Goal: Task Accomplishment & Management: Manage account settings

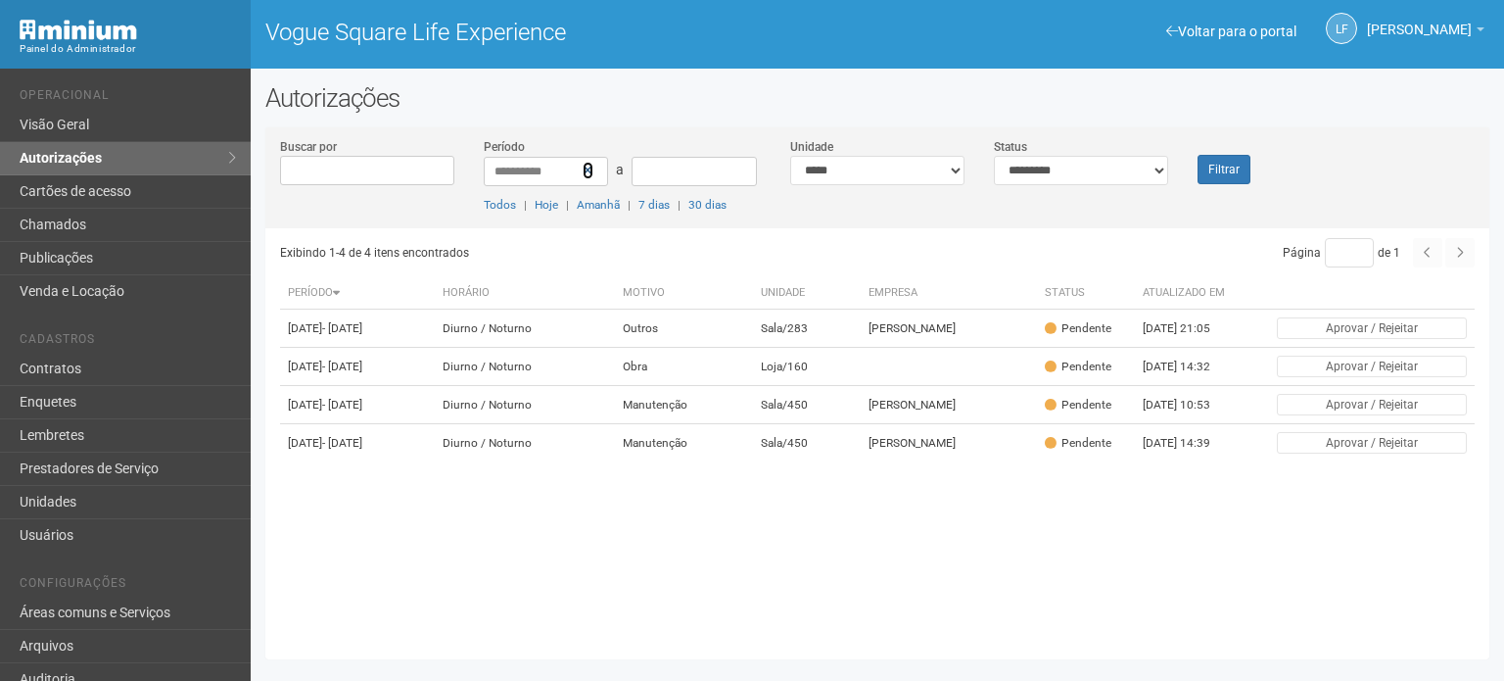
click at [584, 167] on icon at bounding box center [588, 171] width 11 height 14
click at [1198, 177] on div "Filtrar" at bounding box center [1234, 160] width 102 height 47
click at [1213, 177] on button "Filtrar" at bounding box center [1224, 169] width 53 height 29
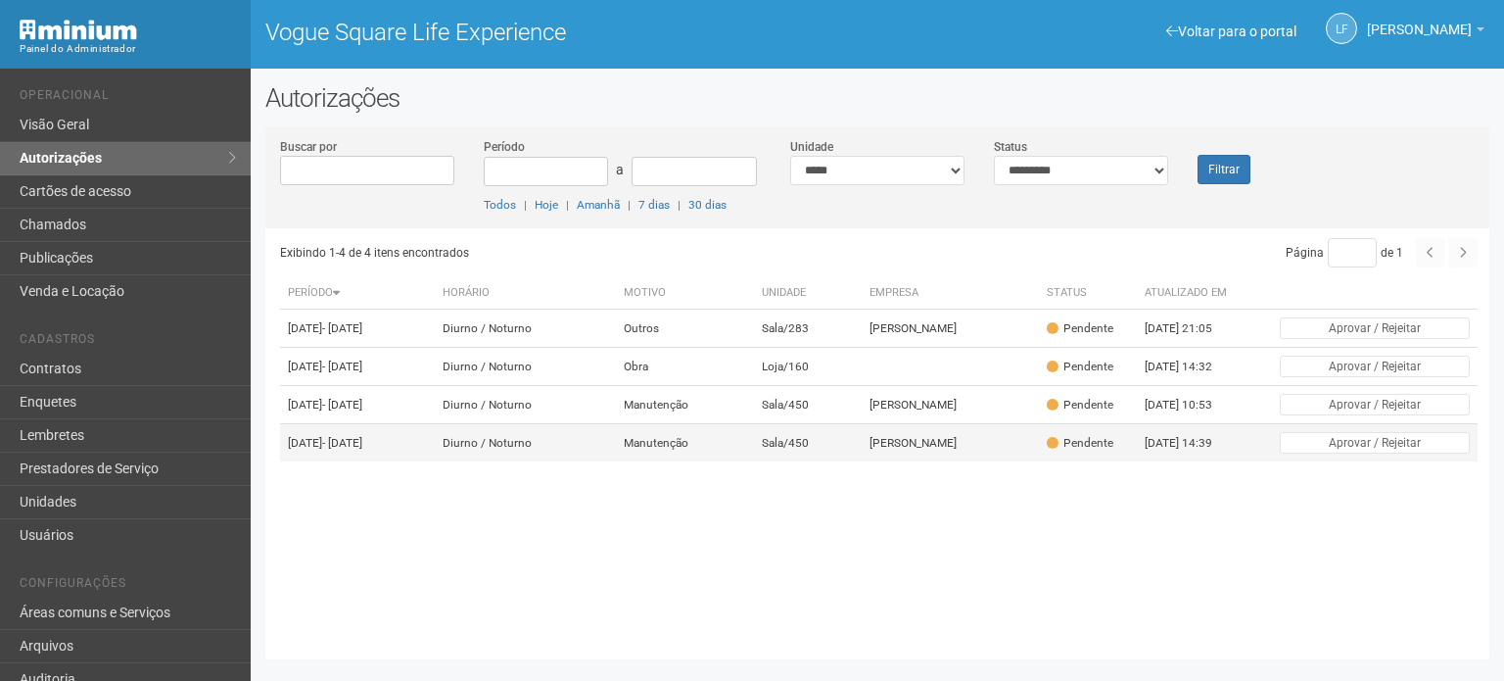
click at [795, 462] on td "Sala/450" at bounding box center [808, 443] width 108 height 38
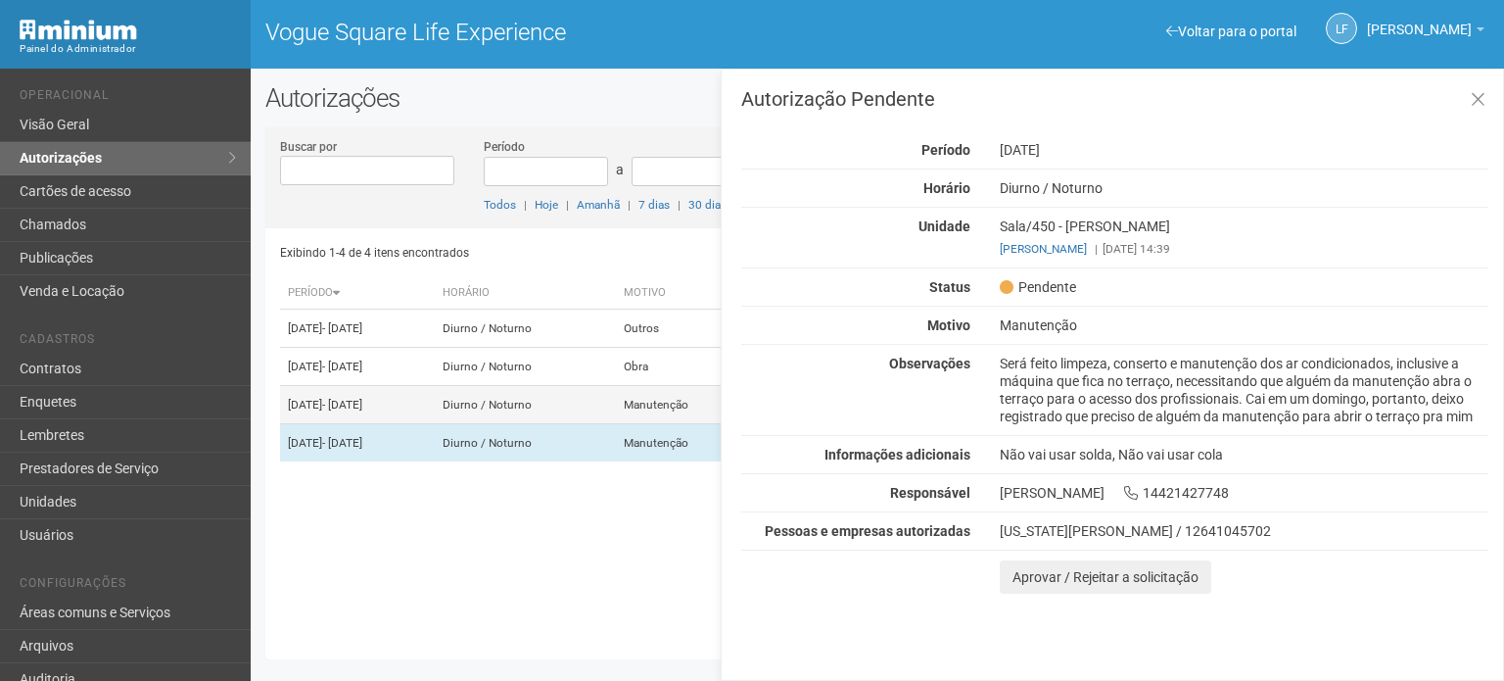
click at [697, 424] on td "Manutenção" at bounding box center [685, 405] width 138 height 38
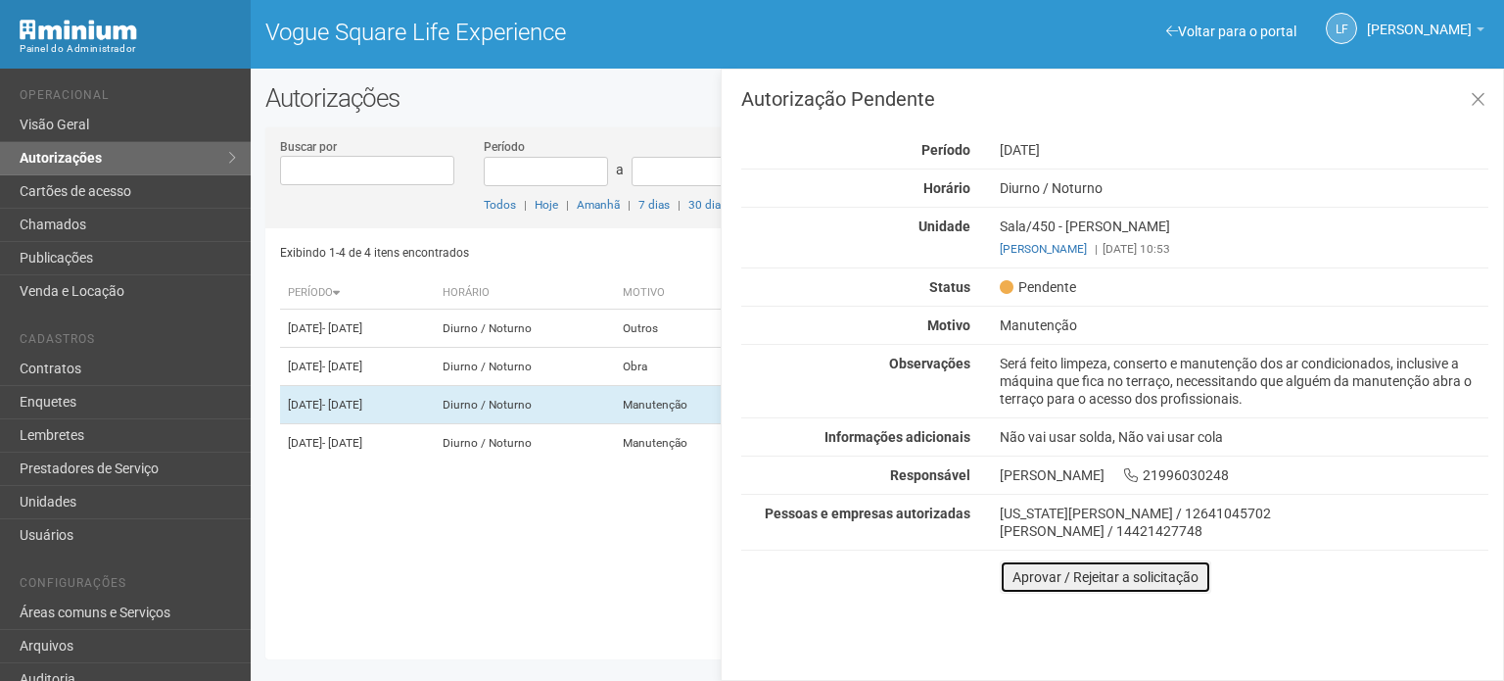
click at [1038, 578] on button "Aprovar / Rejeitar a solicitação" at bounding box center [1106, 576] width 212 height 33
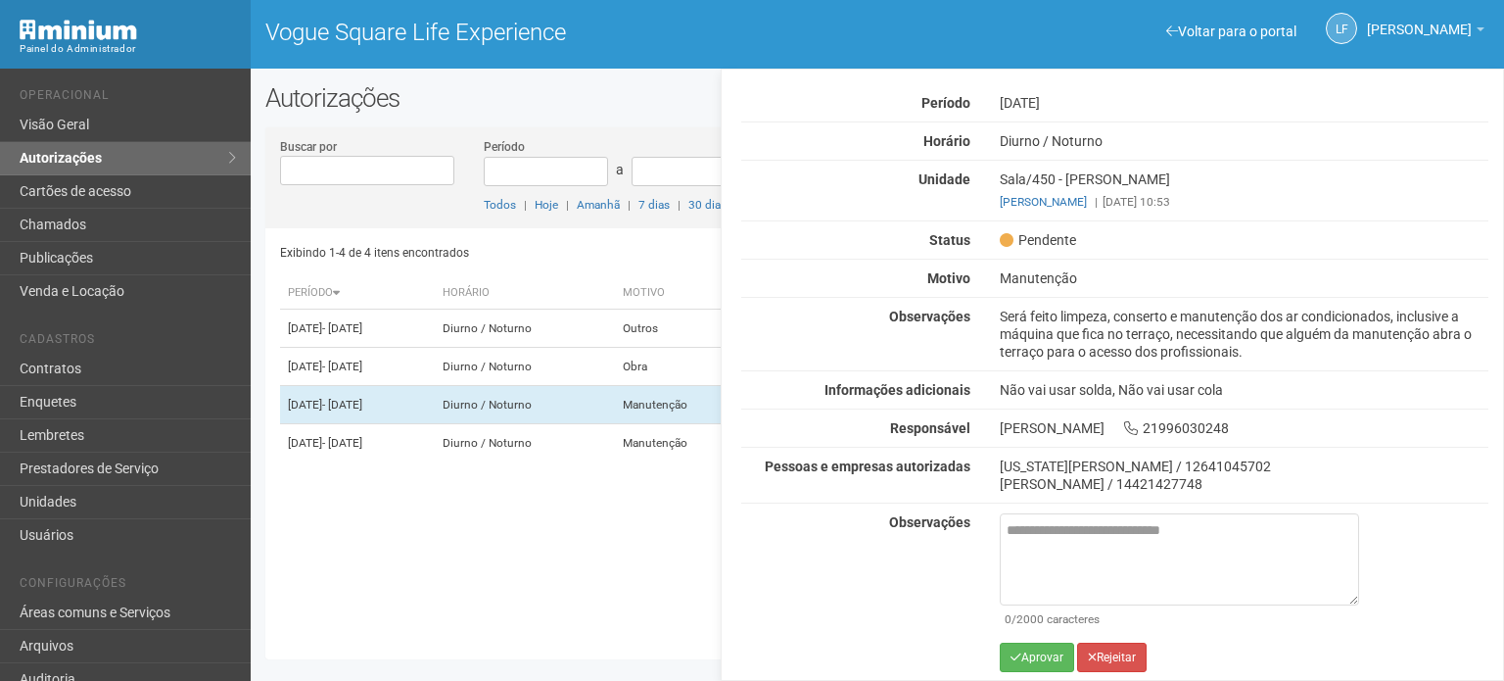
scroll to position [50, 0]
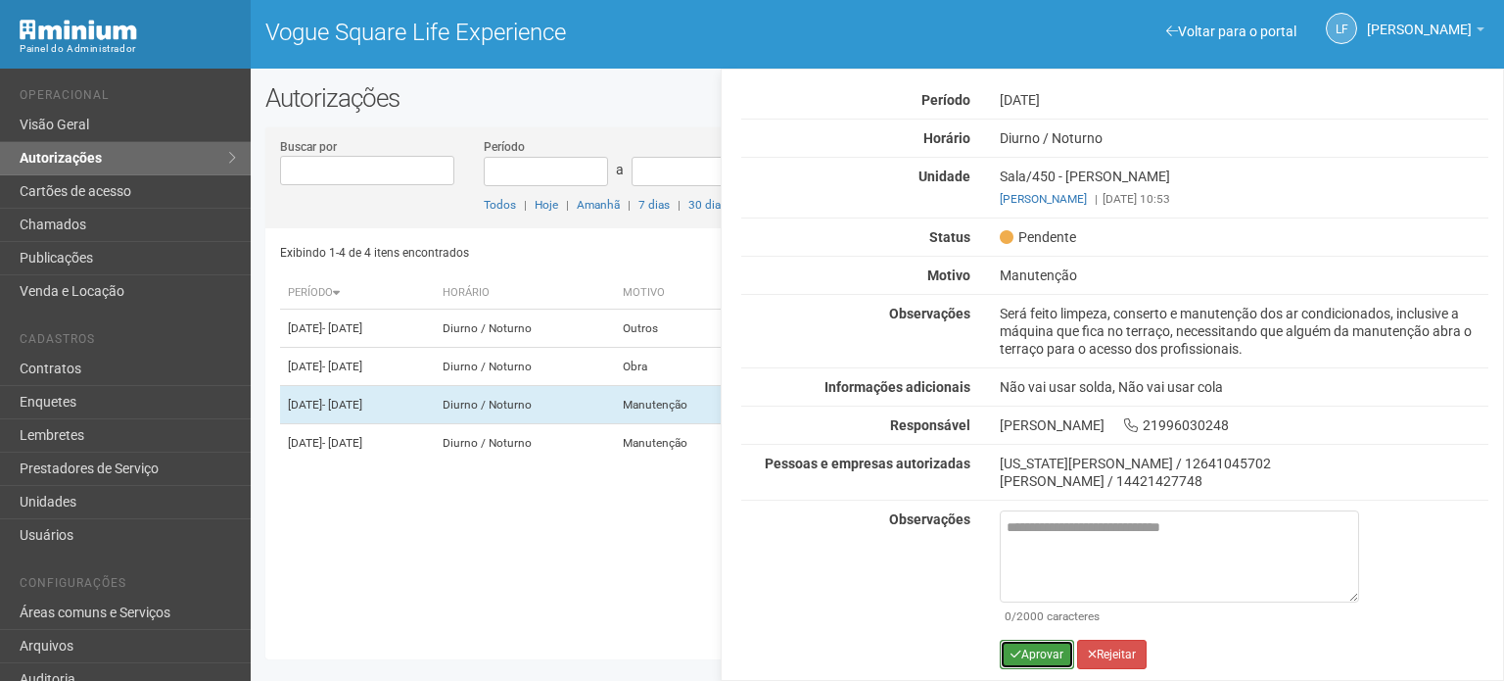
click at [1030, 640] on button "Aprovar" at bounding box center [1037, 654] width 74 height 29
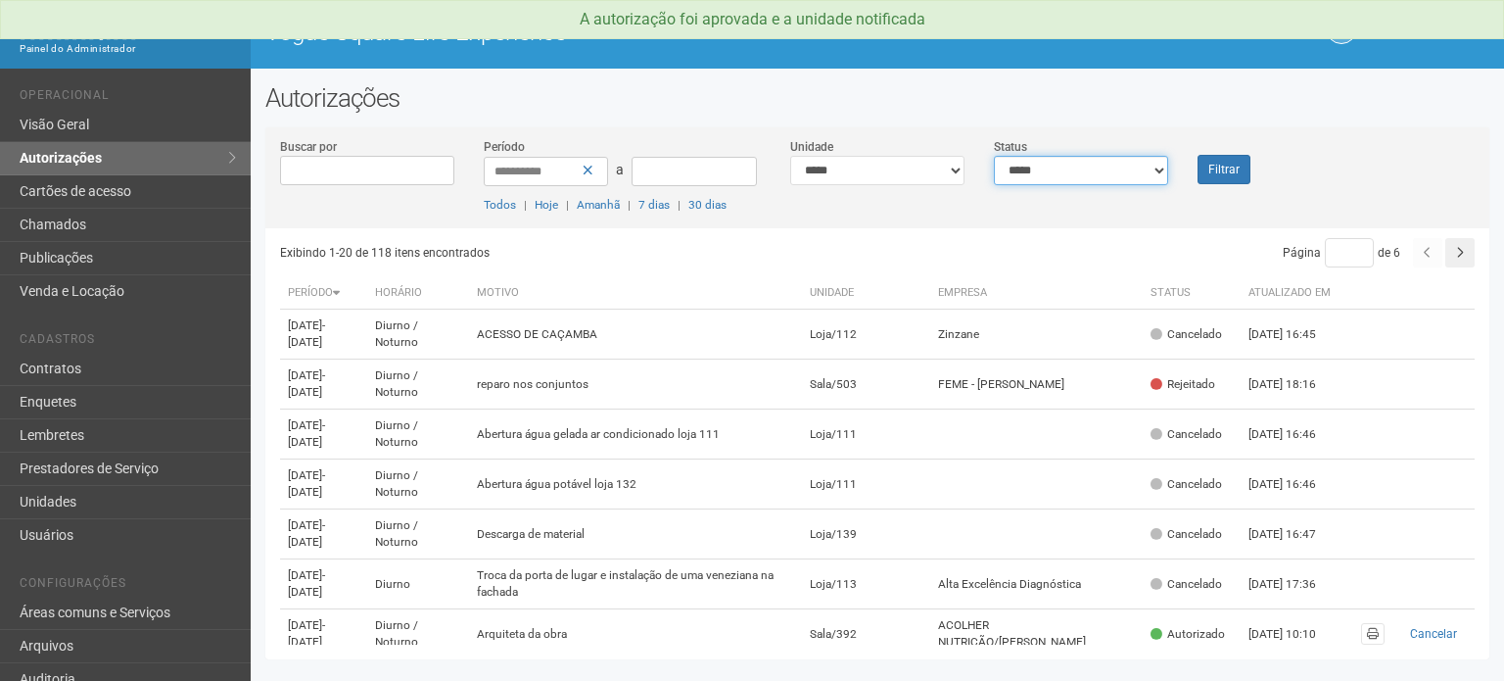
click at [1067, 171] on select "**********" at bounding box center [1081, 170] width 174 height 29
select select "*"
click at [994, 156] on select "**********" at bounding box center [1081, 170] width 174 height 29
click at [1238, 154] on div "Filtrar" at bounding box center [1234, 160] width 102 height 47
click at [1234, 169] on button "Filtrar" at bounding box center [1224, 169] width 53 height 29
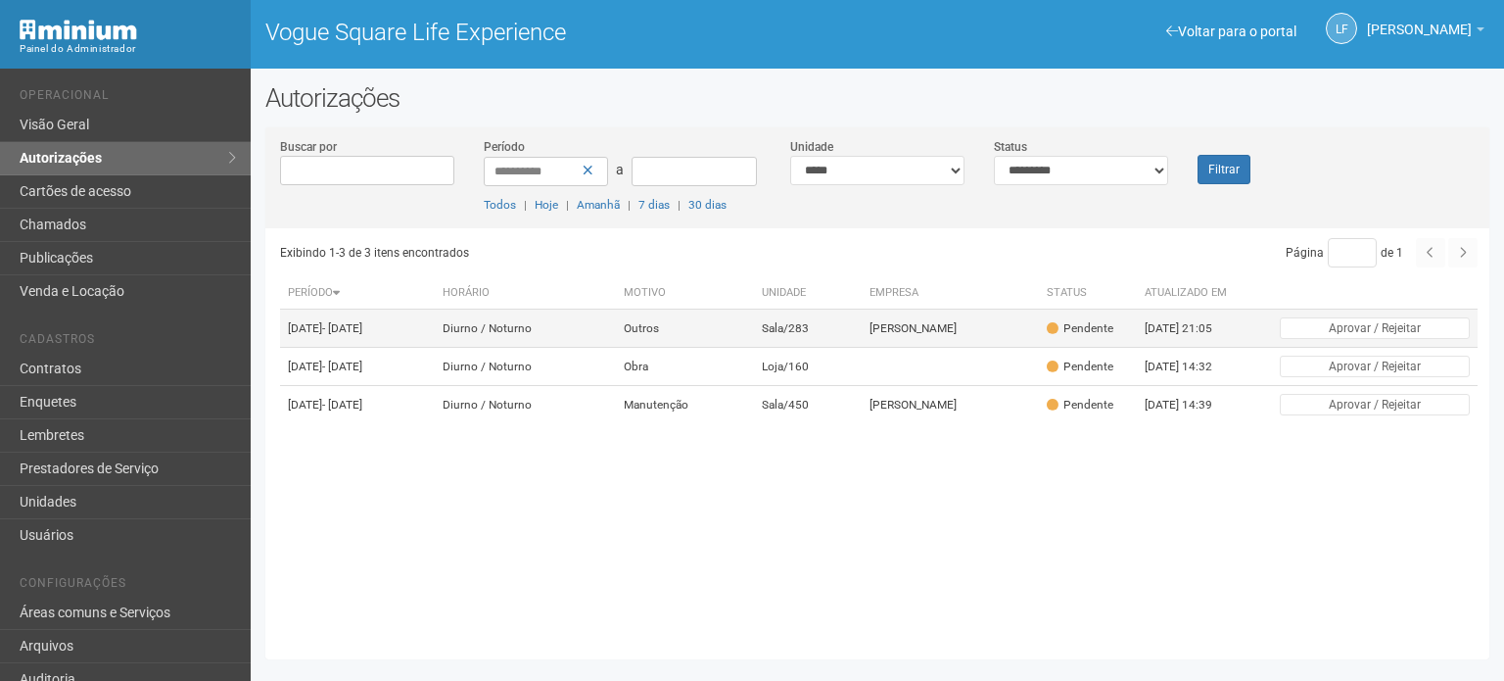
click at [855, 327] on td "Sala/283" at bounding box center [808, 329] width 108 height 38
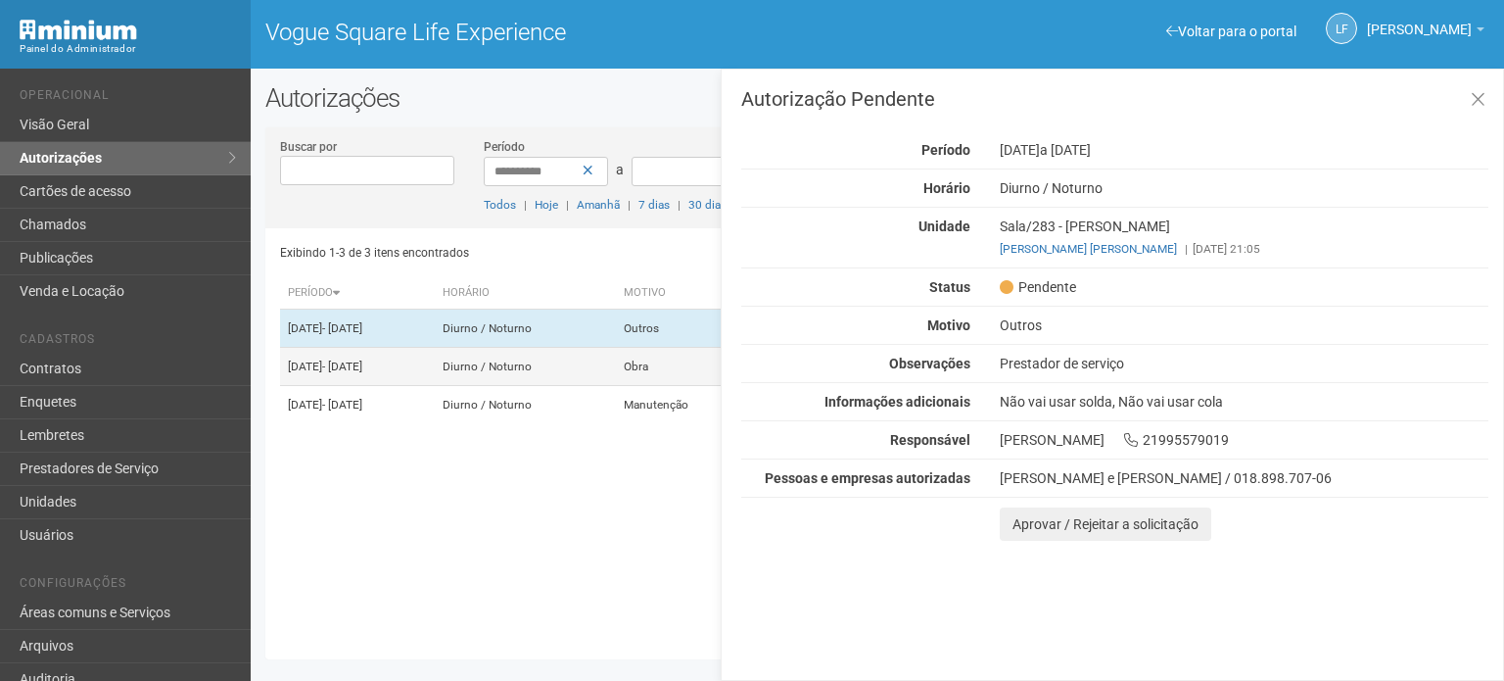
click at [615, 386] on td "Diurno / Noturno" at bounding box center [525, 367] width 180 height 38
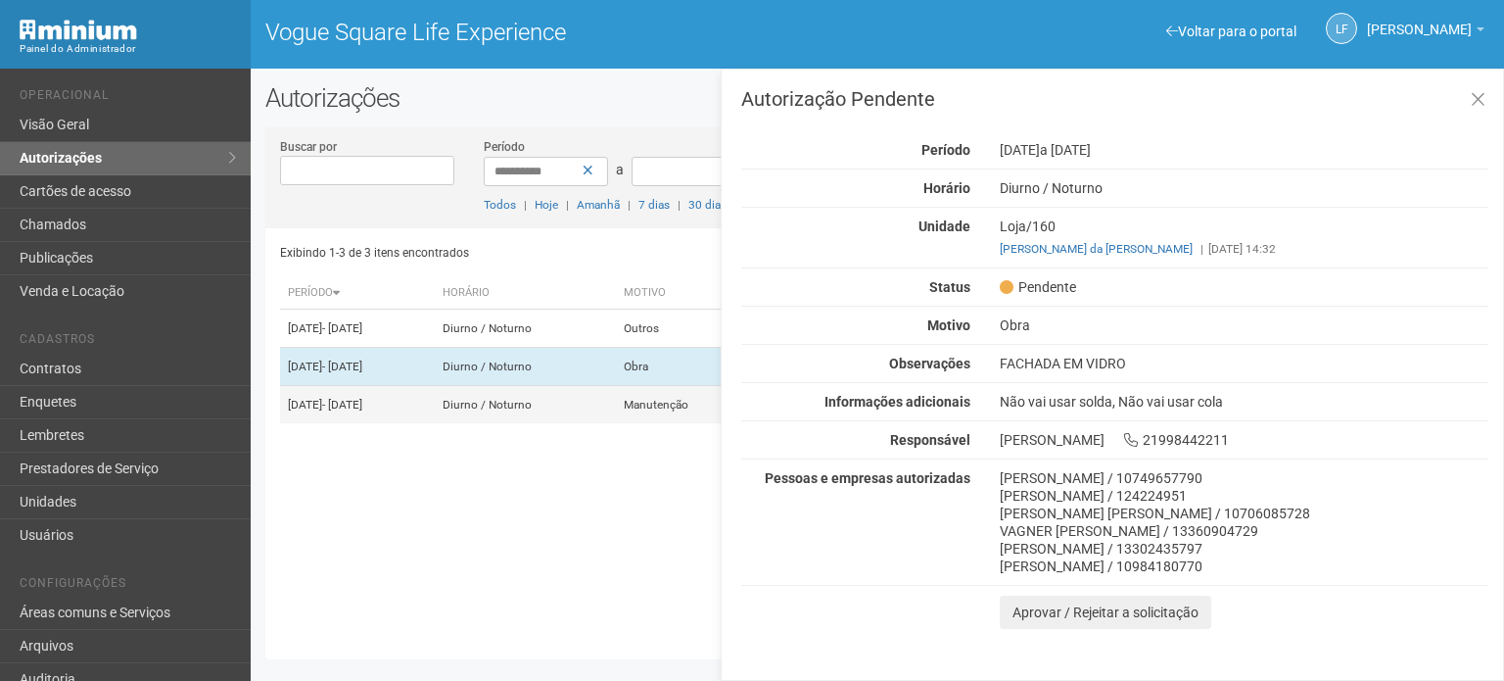
click at [656, 420] on td "Manutenção" at bounding box center [685, 405] width 138 height 38
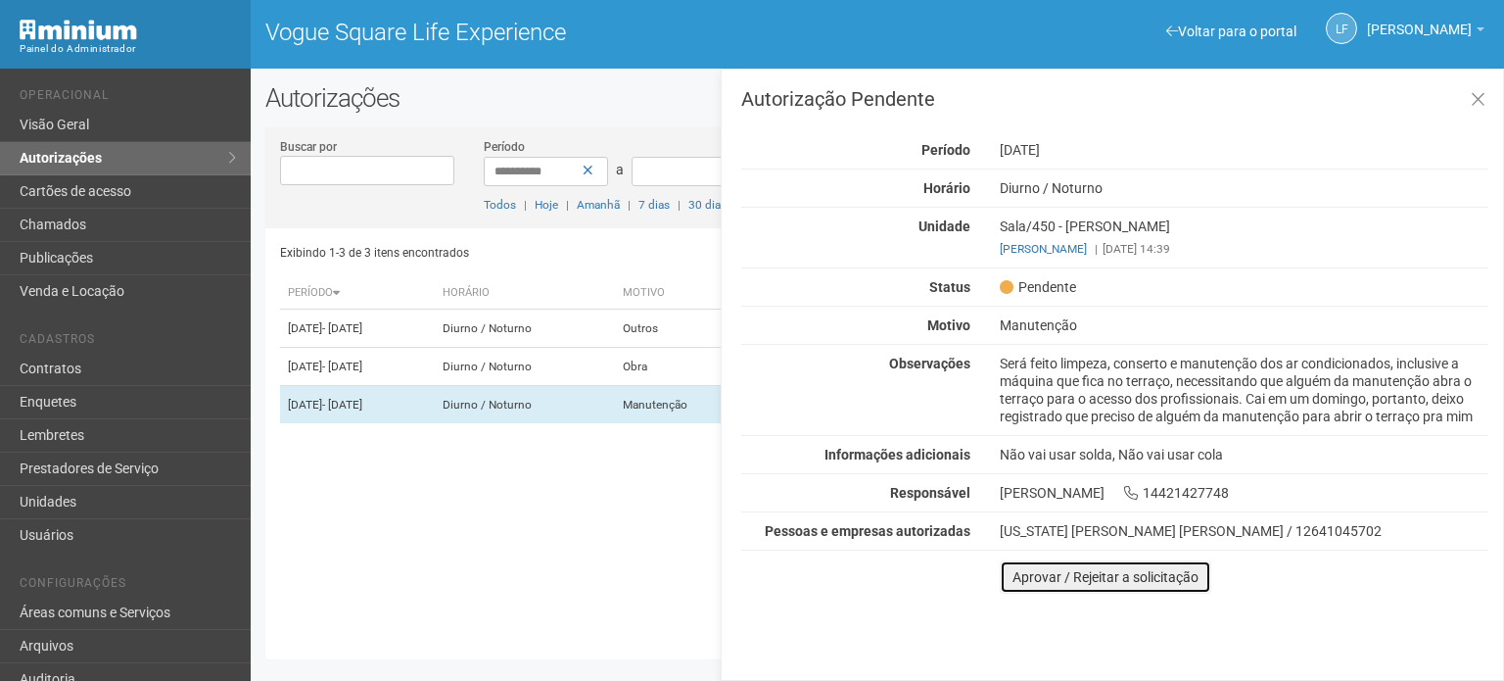
click at [1045, 567] on button "Aprovar / Rejeitar a solicitação" at bounding box center [1106, 576] width 212 height 33
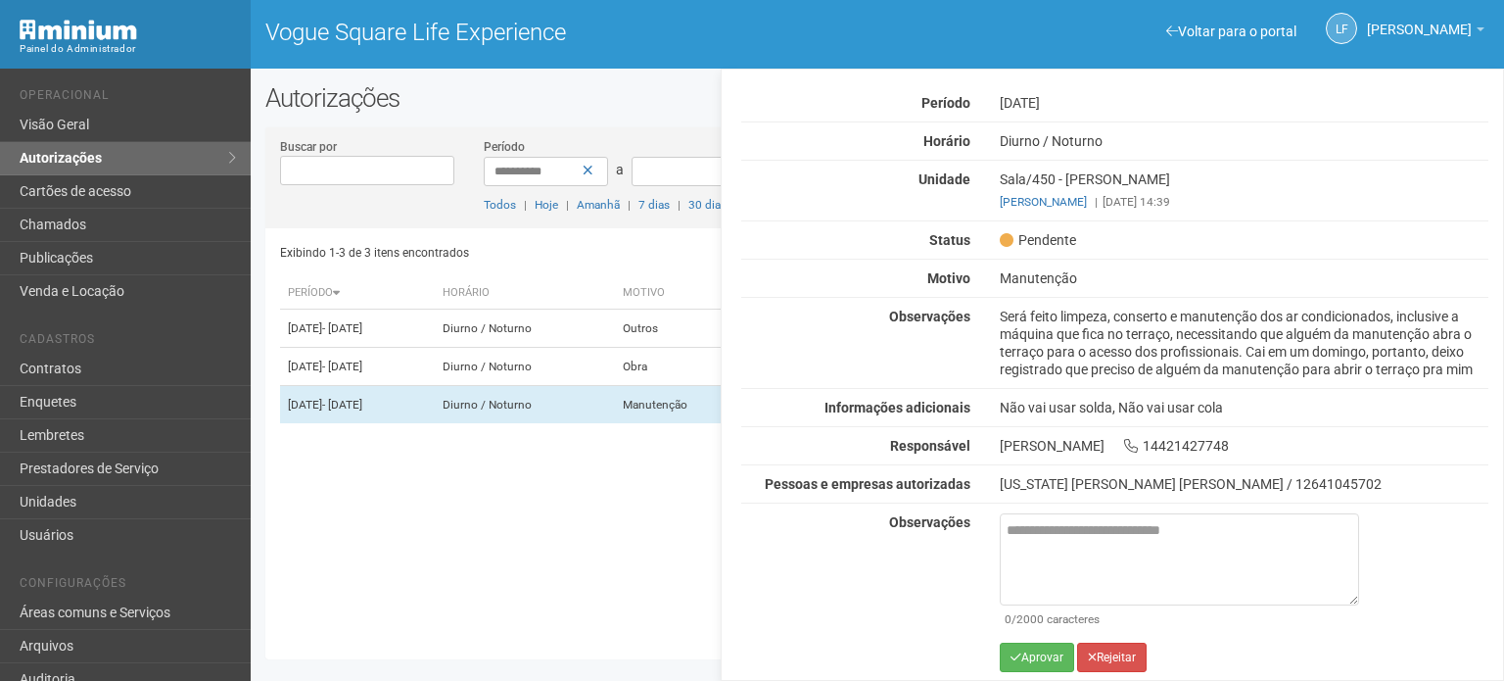
scroll to position [50, 0]
click at [1034, 645] on button "Aprovar" at bounding box center [1037, 654] width 74 height 29
